Goal: Check status: Check status

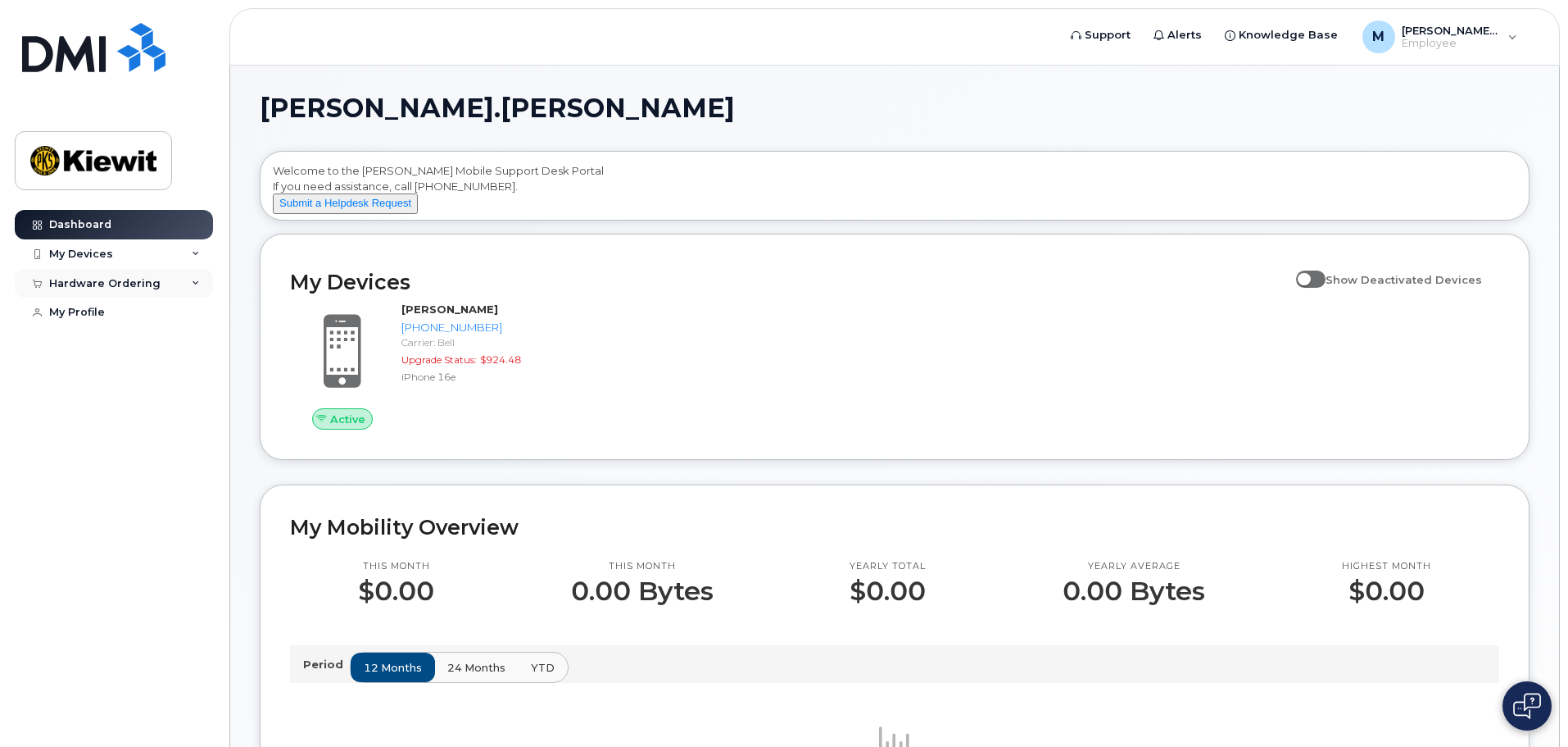
click at [201, 283] on div "Hardware Ordering" at bounding box center [114, 283] width 198 height 29
click at [103, 311] on div "My Orders" at bounding box center [86, 314] width 59 height 15
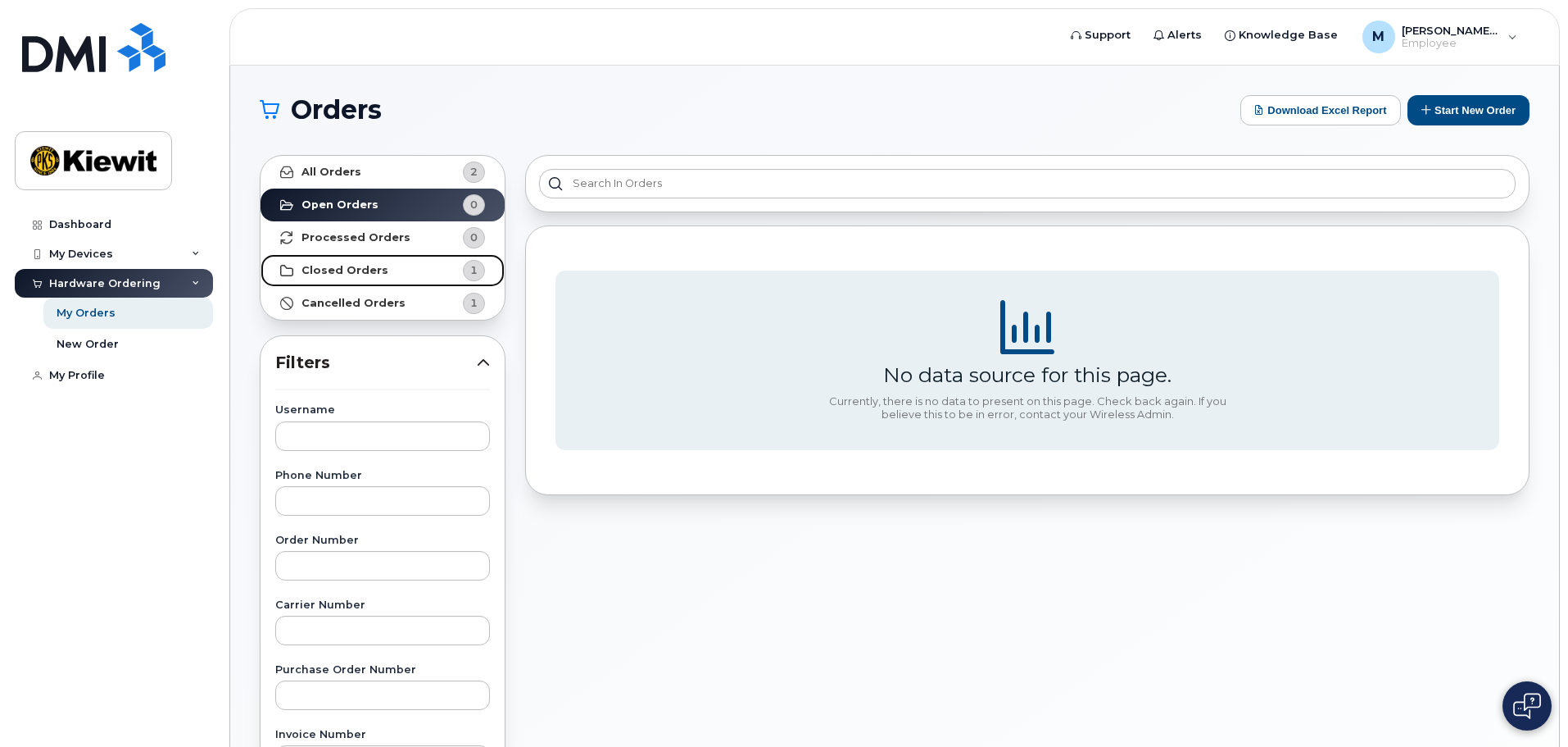
click at [381, 269] on link "Closed Orders 1" at bounding box center [382, 270] width 244 height 33
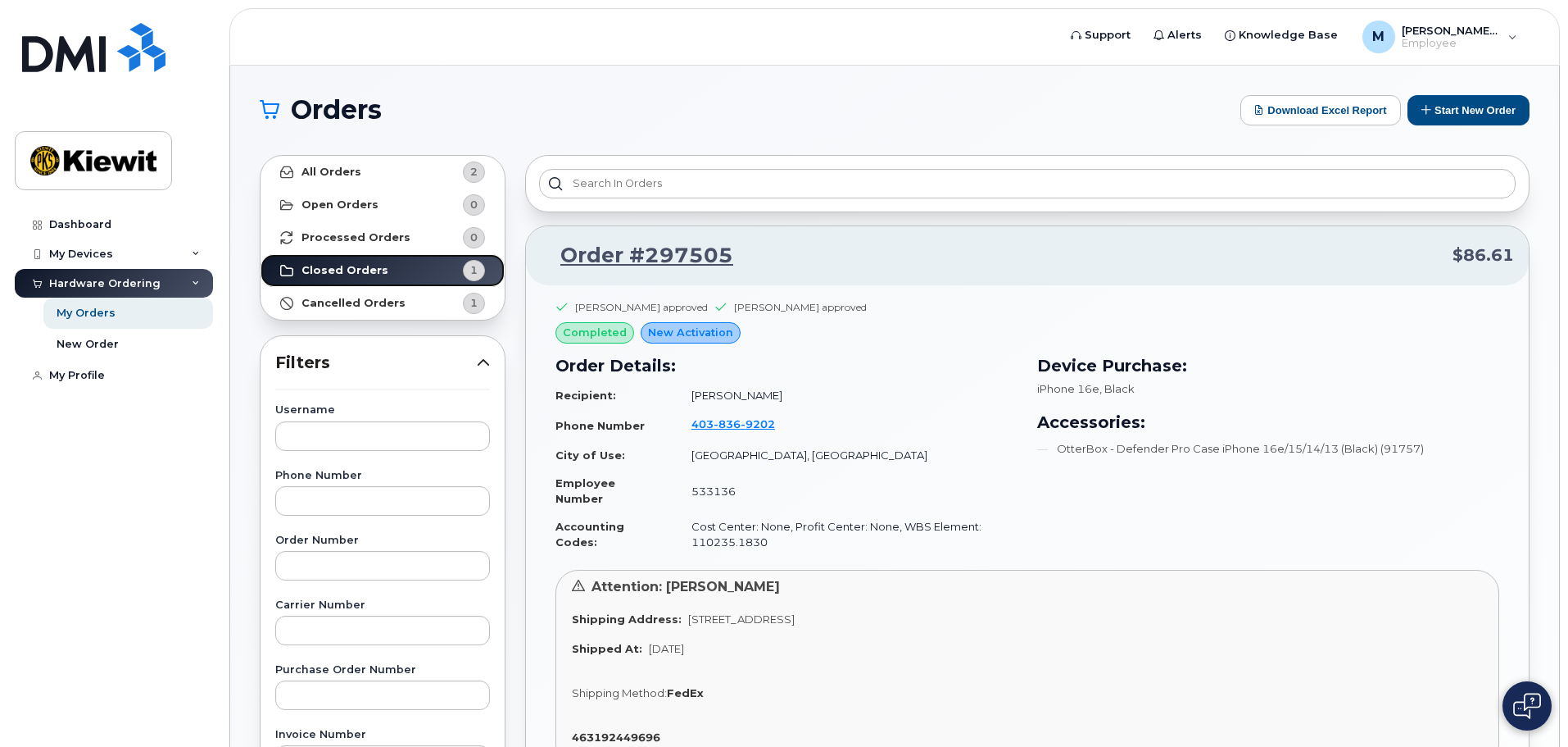
scroll to position [437, 0]
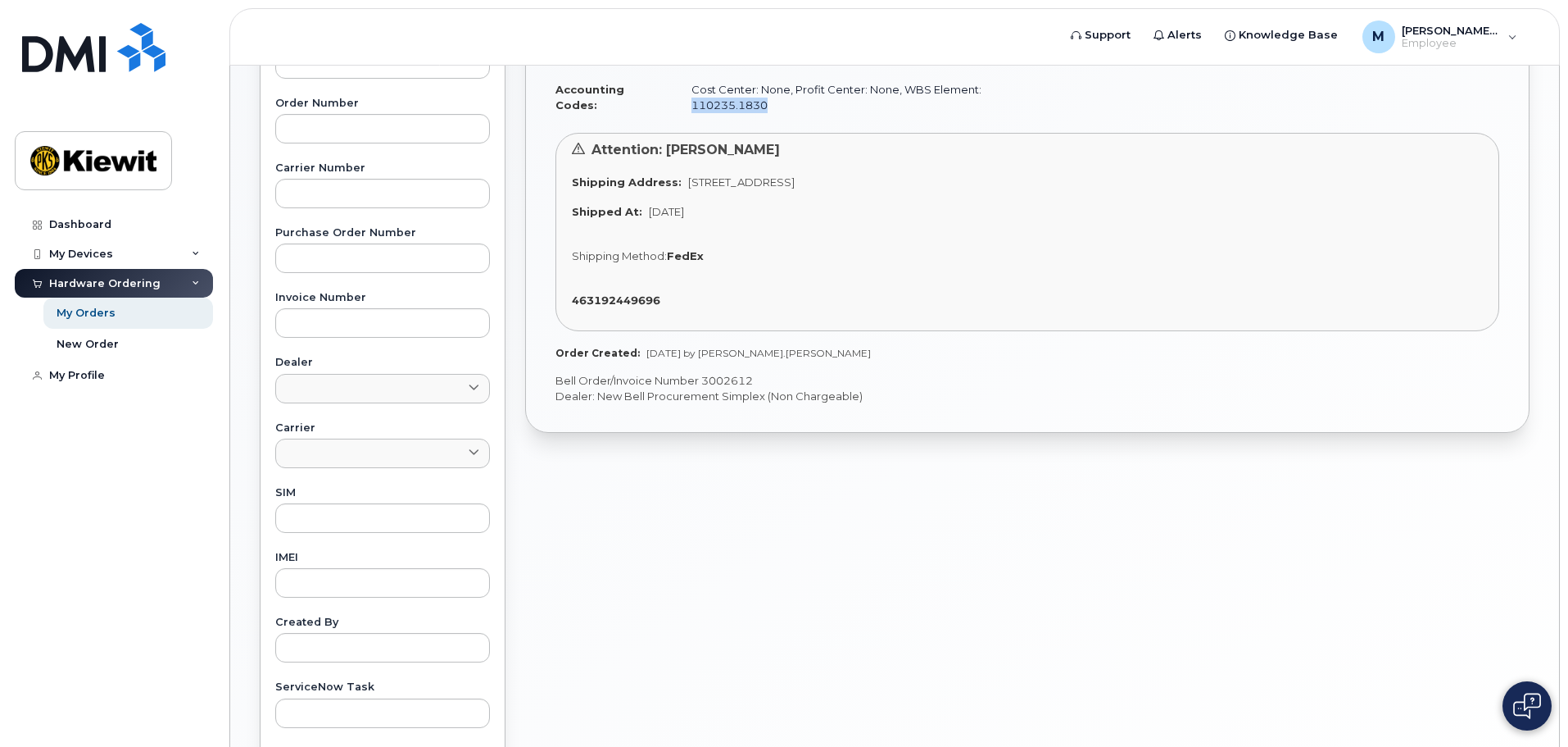
drag, startPoint x: 770, startPoint y: 102, endPoint x: 688, endPoint y: 110, distance: 82.4
click at [688, 110] on td "Cost Center: None, Profit Center: None, WBS Element: 110235.1830" at bounding box center [847, 97] width 341 height 43
click at [688, 105] on td "Cost Center: None, Profit Center: None, WBS Element: 110235.1830" at bounding box center [847, 97] width 341 height 43
drag, startPoint x: 679, startPoint y: 103, endPoint x: 775, endPoint y: 102, distance: 96.0
click at [775, 102] on td "Cost Center: None, Profit Center: None, WBS Element: 110235.1830" at bounding box center [847, 97] width 341 height 43
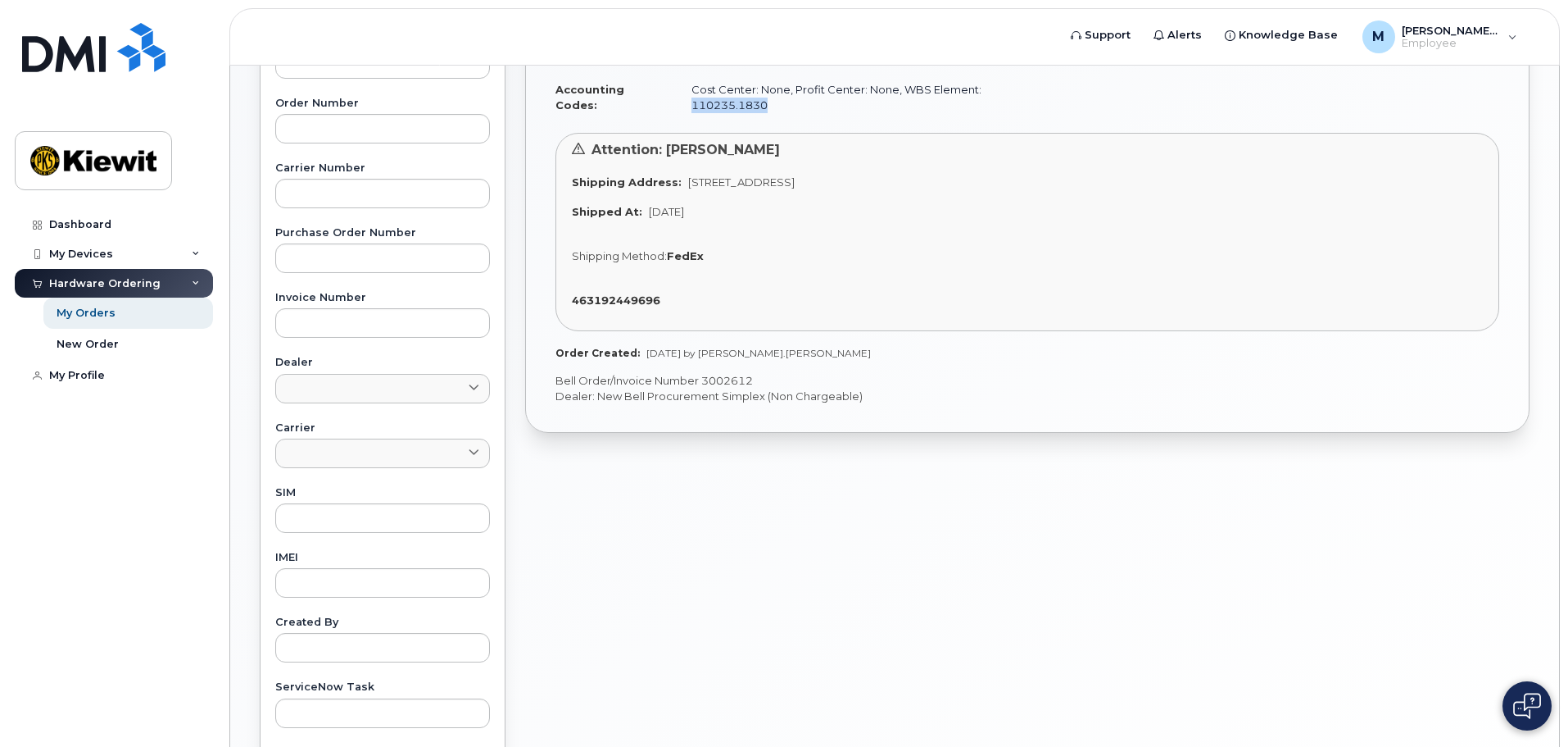
copy td "110235.1830"
click at [801, 270] on div "Attention: [PERSON_NAME] Address: [STREET_ADDRESS] Shipped At: [DATE] Shipping …" at bounding box center [1027, 232] width 944 height 199
click at [751, 534] on div "Order #297505 $86.61 Artem Kliuka approved [PERSON_NAME] approved completed New…" at bounding box center [1027, 283] width 1024 height 1151
